Goal: Check status

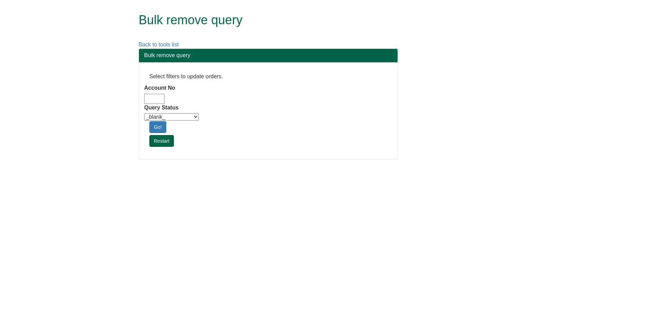
click at [151, 95] on input "Account No" at bounding box center [154, 99] width 20 height 10
type input "adm10"
click at [176, 112] on div "Query Status _blank_ Customer Credit_Control Purchasing Internal Other Address …" at bounding box center [268, 113] width 248 height 18
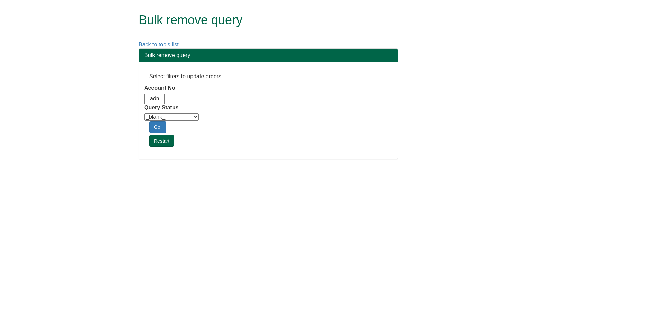
click at [183, 115] on select "_blank_ Customer Credit_Control Purchasing Internal Other Address High_Value Co…" at bounding box center [171, 116] width 55 height 7
select select "Automation_Check"
click at [144, 113] on select "_blank_ Customer Credit_Control Purchasing Internal Other Address High_Value Co…" at bounding box center [171, 116] width 55 height 7
click at [158, 124] on link "Go!" at bounding box center [157, 127] width 17 height 12
